Goal: Navigation & Orientation: Find specific page/section

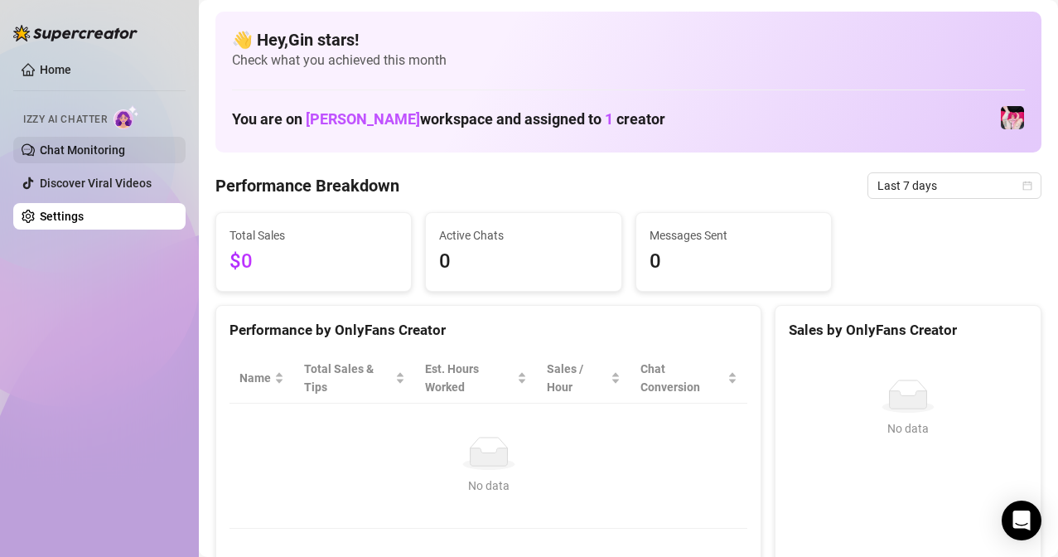
click at [111, 144] on link "Chat Monitoring" at bounding box center [82, 149] width 85 height 13
